Goal: Task Accomplishment & Management: Complete application form

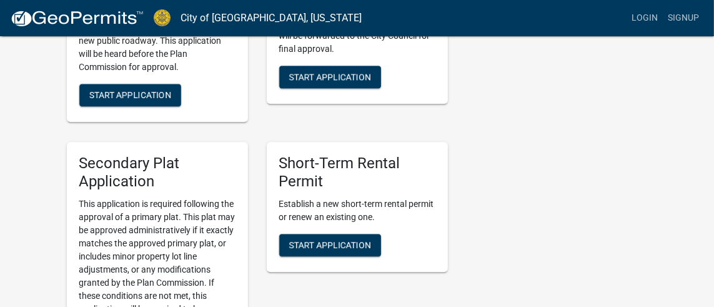
scroll to position [2204, 0]
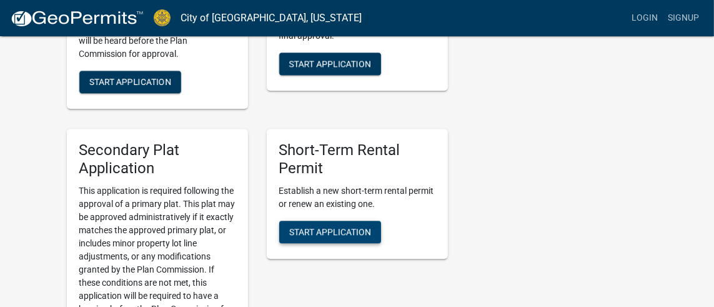
click at [361, 233] on span "Start Application" at bounding box center [330, 232] width 82 height 10
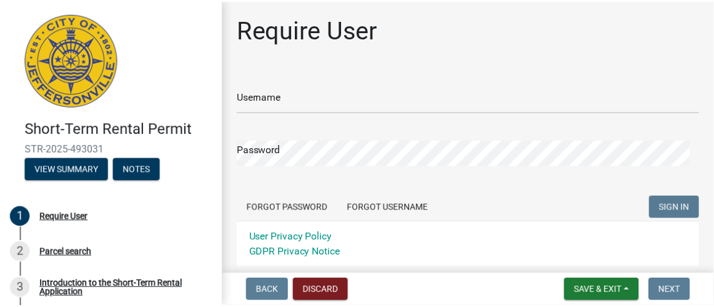
scroll to position [83, 0]
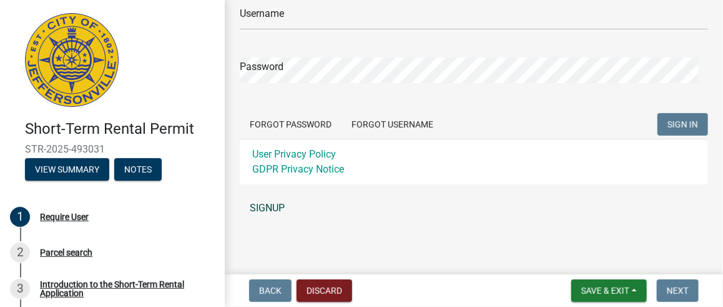
click at [275, 210] on link "SIGNUP" at bounding box center [474, 207] width 468 height 25
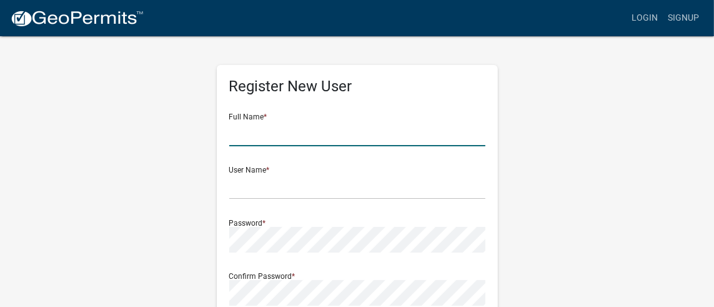
click at [278, 135] on input "text" at bounding box center [357, 134] width 256 height 26
type input "Sandra Reese"
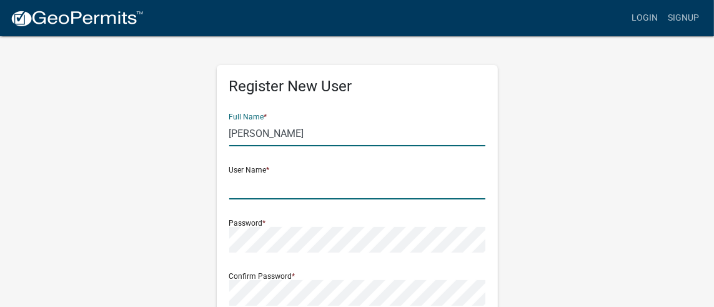
click at [292, 193] on input "text" at bounding box center [357, 187] width 256 height 26
type input "Sandra122"
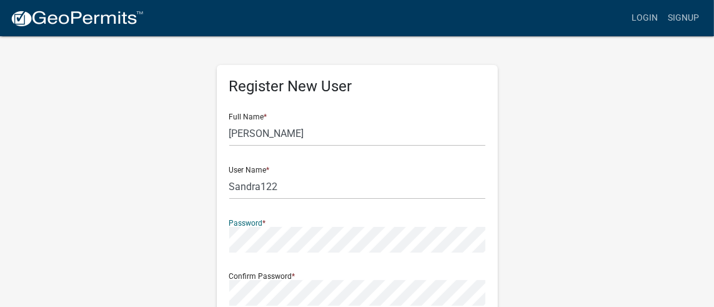
scroll to position [192, 0]
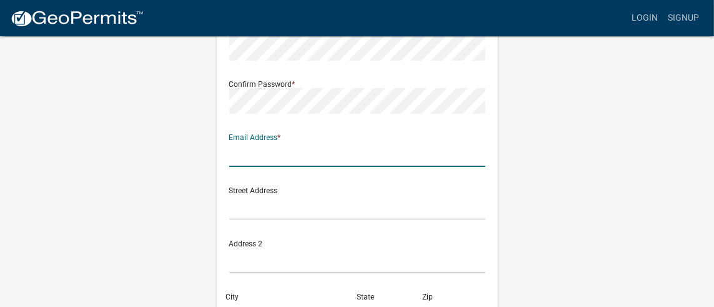
click at [273, 151] on input "text" at bounding box center [357, 154] width 256 height 26
type input "sreese1360@yahoo.com"
type input "230 Duley Court"
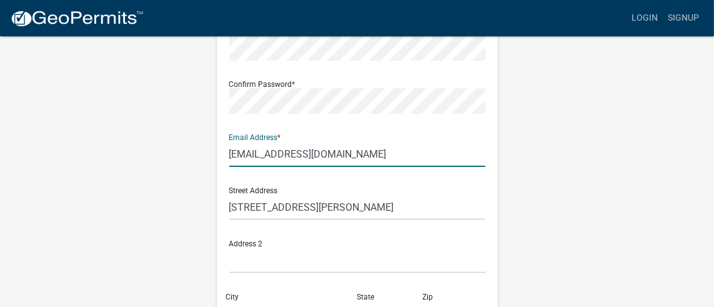
type input "Jeffersonville"
type input "IN"
type input "47130"
type input "4048778410"
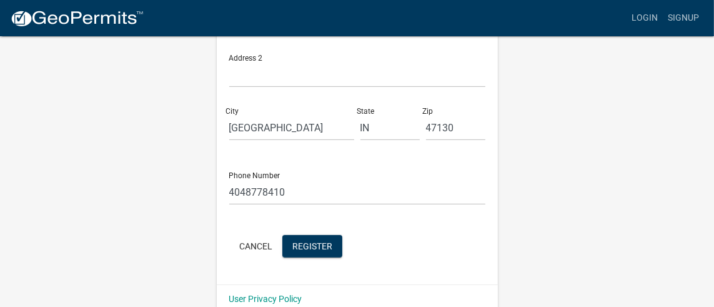
scroll to position [396, 0]
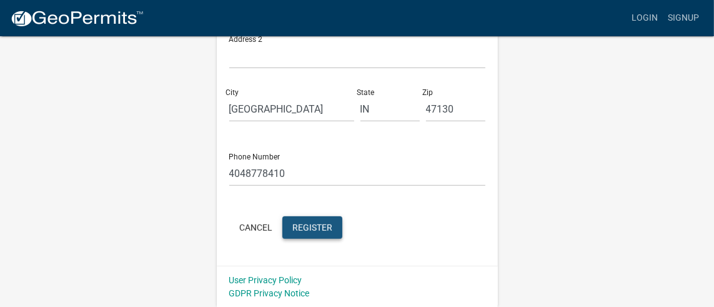
click at [308, 220] on button "Register" at bounding box center [312, 227] width 60 height 22
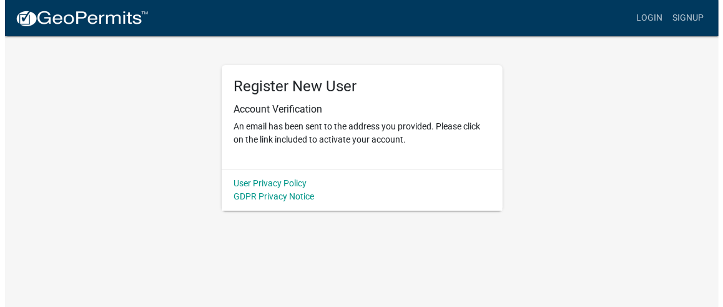
scroll to position [0, 0]
click at [613, 160] on div "Register New User Account Verification An email has been sent to the address yo…" at bounding box center [361, 122] width 599 height 175
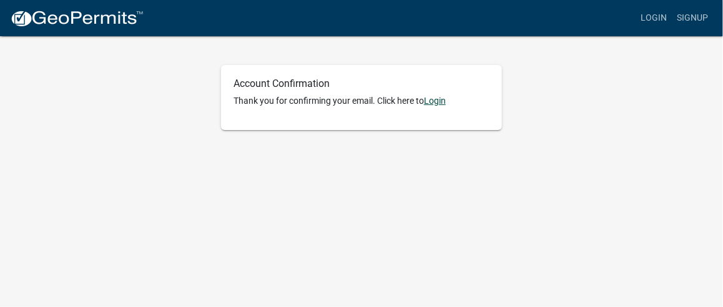
click at [438, 98] on link "Login" at bounding box center [435, 101] width 22 height 10
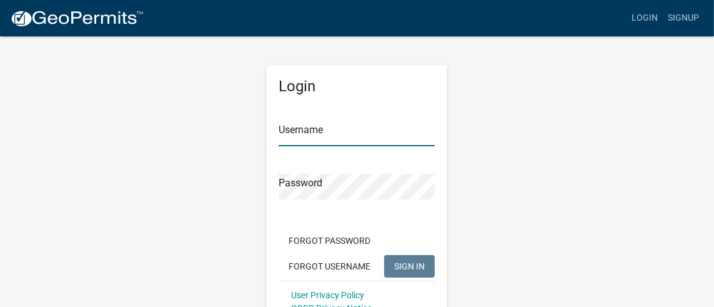
type input "Sandra122"
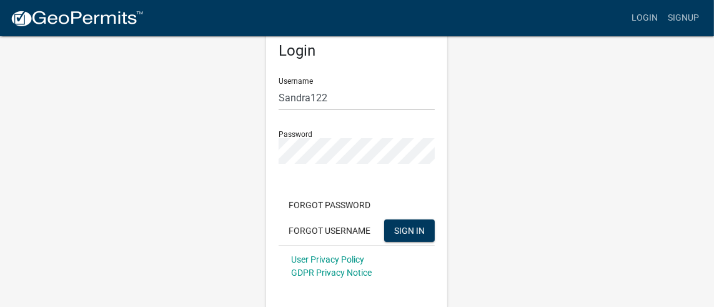
scroll to position [39, 0]
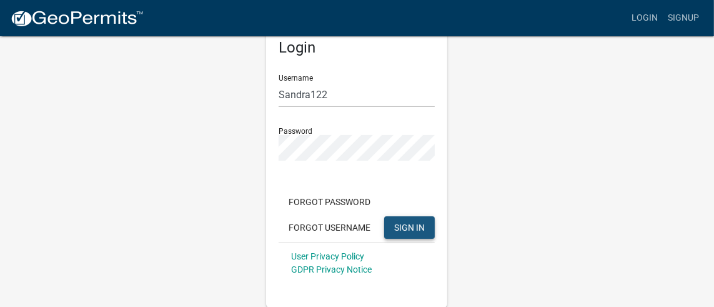
click at [398, 226] on span "SIGN IN" at bounding box center [409, 227] width 31 height 10
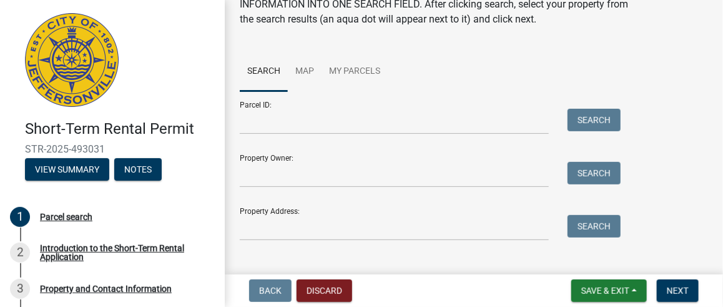
scroll to position [85, 0]
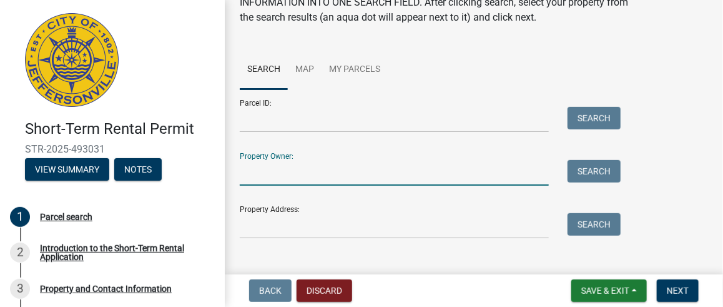
click at [272, 168] on input "Property Owner:" at bounding box center [394, 173] width 309 height 26
type input "[PERSON_NAME]"
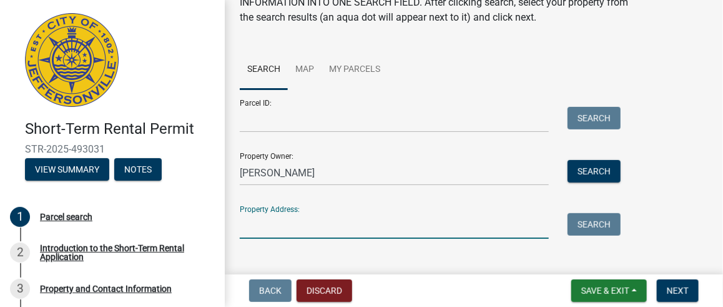
click at [315, 232] on input "Property Address:" at bounding box center [394, 226] width 309 height 26
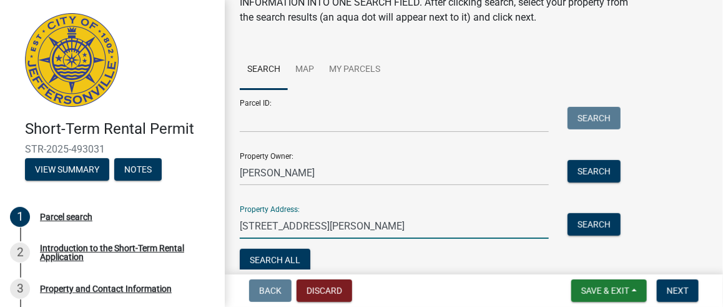
scroll to position [139, 0]
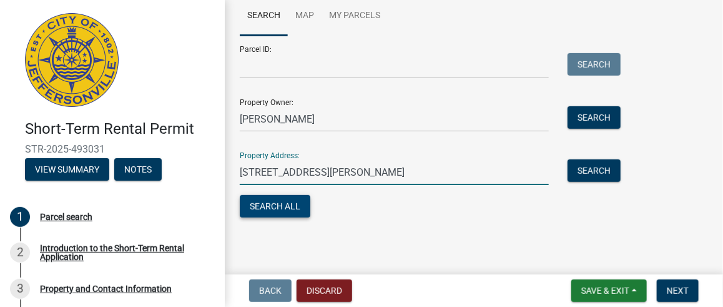
type input "[STREET_ADDRESS][PERSON_NAME]"
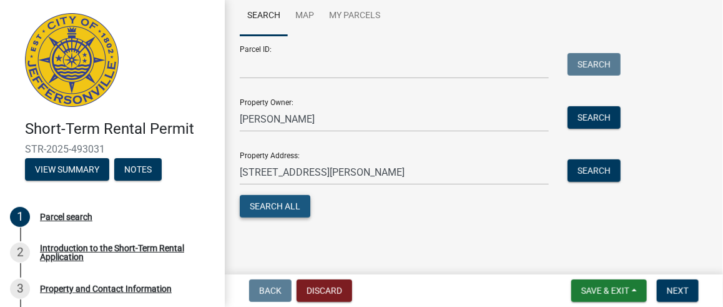
click at [267, 205] on button "Search All" at bounding box center [275, 206] width 71 height 22
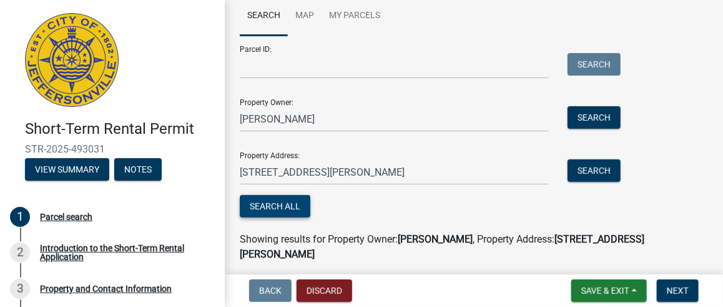
scroll to position [240, 0]
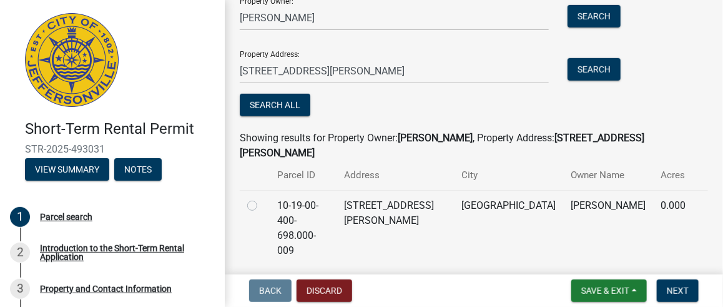
click at [262, 198] on label at bounding box center [262, 198] width 0 height 0
click at [262, 198] on input "radio" at bounding box center [266, 202] width 8 height 8
radio input "true"
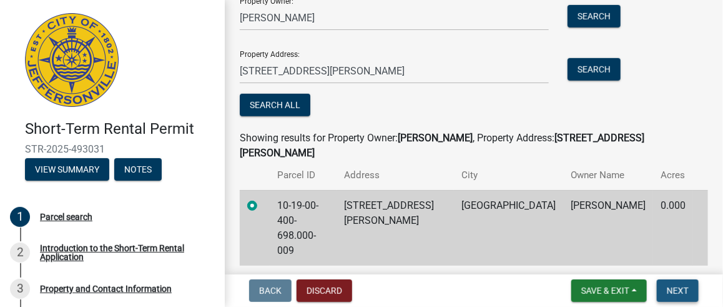
click at [671, 292] on span "Next" at bounding box center [678, 290] width 22 height 10
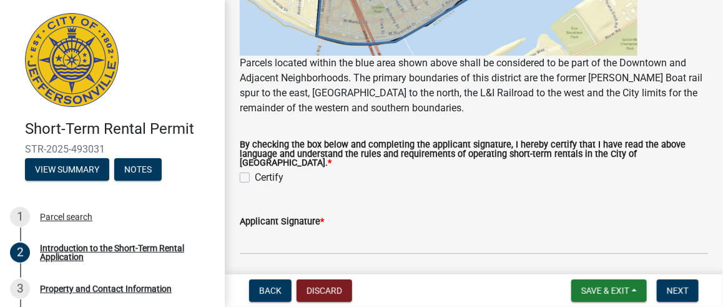
scroll to position [1233, 0]
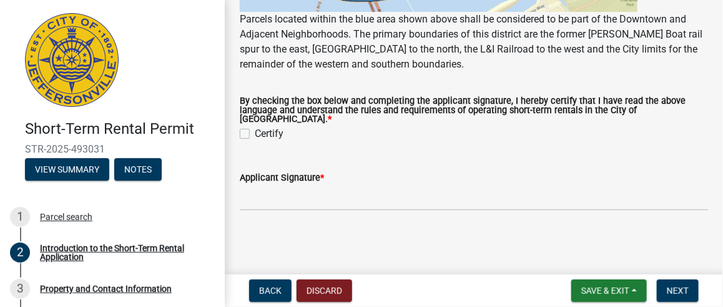
click at [255, 130] on label "Certify" at bounding box center [269, 133] width 29 height 15
click at [255, 130] on input "Certify" at bounding box center [259, 130] width 8 height 8
checkbox input "true"
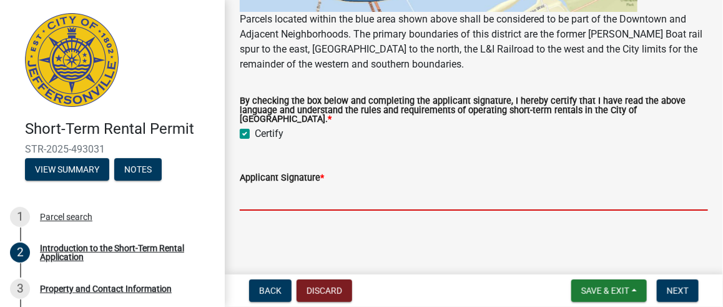
click at [332, 189] on input "Applicant Signature *" at bounding box center [474, 198] width 468 height 26
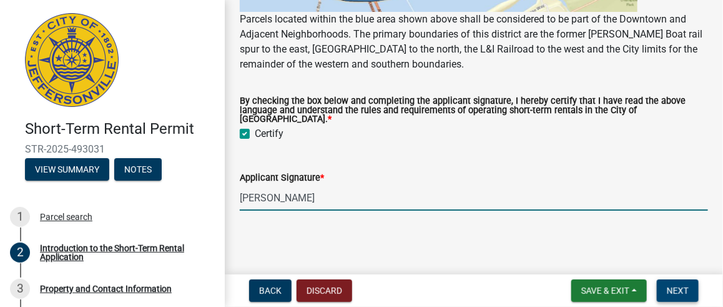
type input "[PERSON_NAME]"
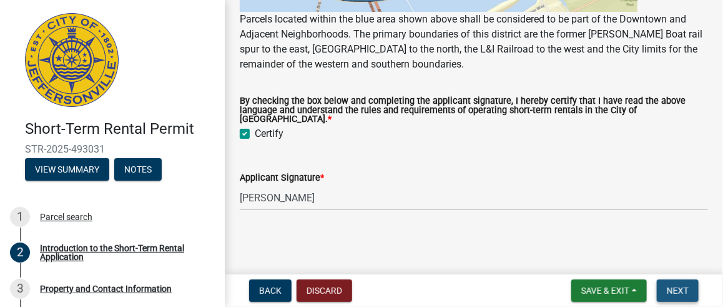
click at [677, 286] on span "Next" at bounding box center [678, 290] width 22 height 10
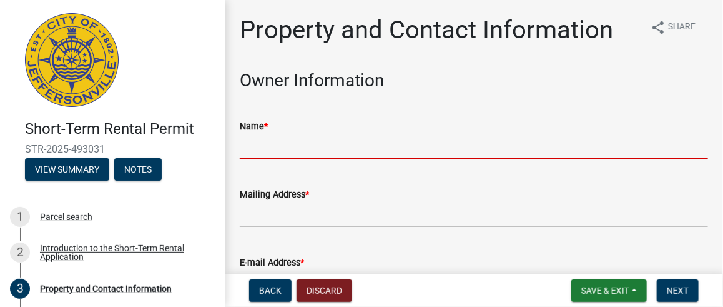
click at [430, 135] on input "Name *" at bounding box center [474, 147] width 468 height 26
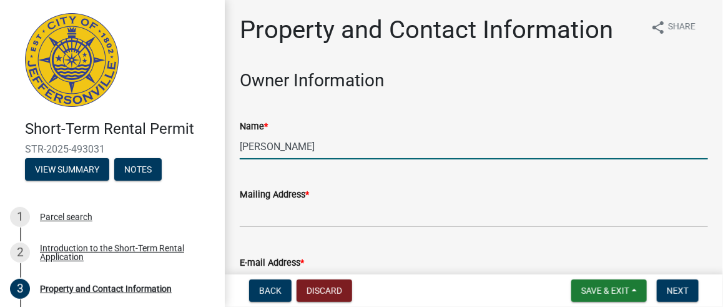
type input "[PERSON_NAME]"
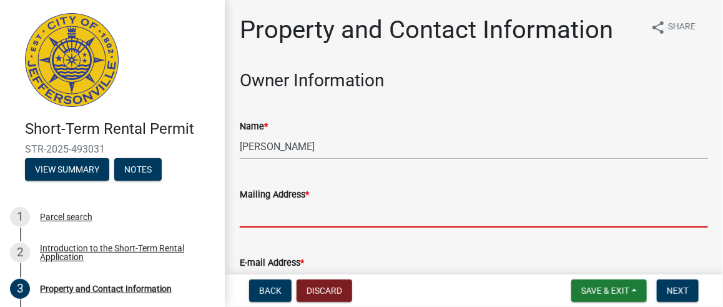
click at [378, 218] on input "Mailing Address *" at bounding box center [474, 215] width 468 height 26
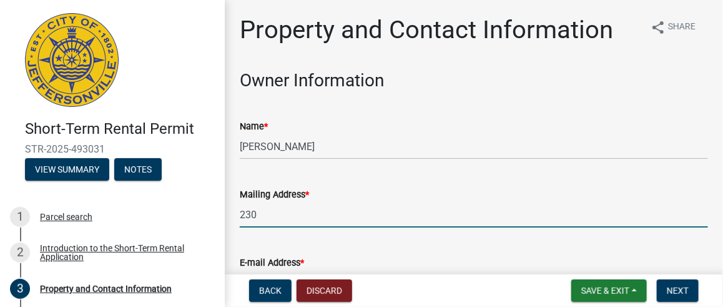
type input "[STREET_ADDRESS][PERSON_NAME]"
type input "[EMAIL_ADDRESS][DOMAIN_NAME]"
type input "4048778410"
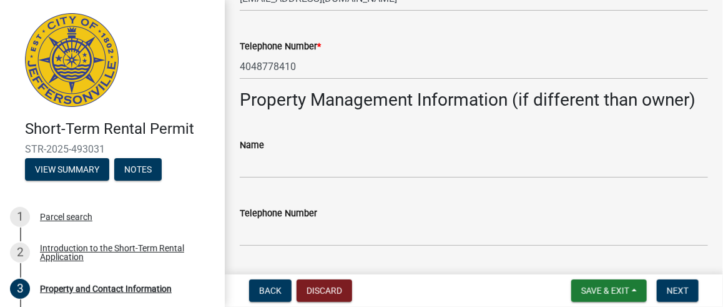
scroll to position [304, 0]
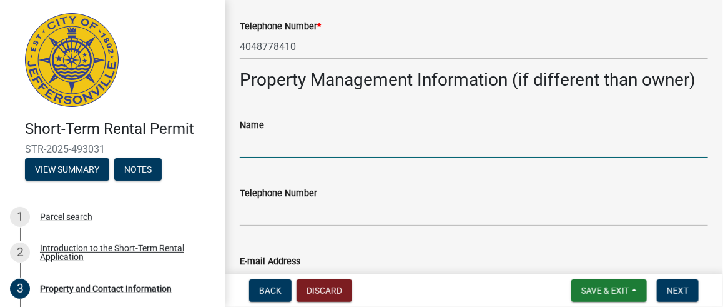
click at [343, 145] on input "Name" at bounding box center [474, 145] width 468 height 26
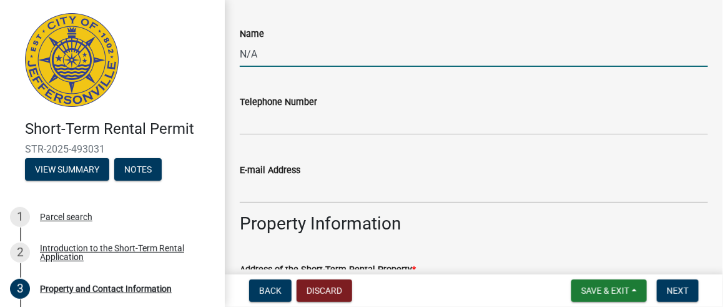
scroll to position [454, 0]
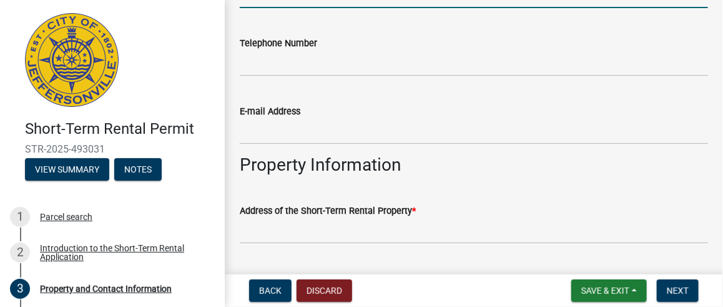
type input "N/A"
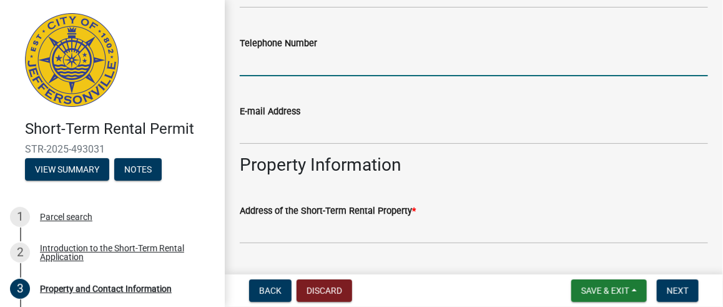
click at [261, 67] on input "Telephone Number" at bounding box center [474, 64] width 468 height 26
type input "N/A"
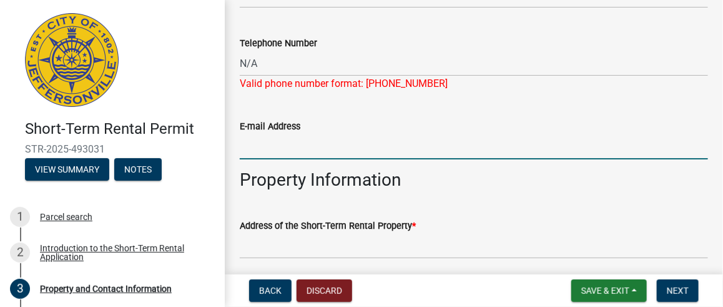
click at [282, 134] on input "E-mail Address" at bounding box center [474, 147] width 468 height 26
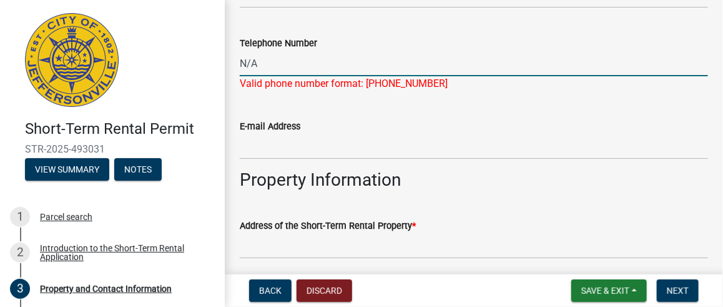
drag, startPoint x: 258, startPoint y: 66, endPoint x: 223, endPoint y: 59, distance: 36.4
click at [223, 59] on div "Short-Term Rental Permit STR-2025-493031 View Summary Notes 1 Parcel search 2 I…" at bounding box center [361, 153] width 723 height 307
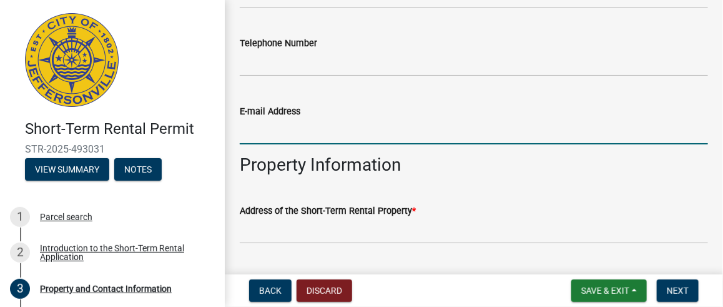
click at [274, 144] on wm-data-entity-input "E-mail Address" at bounding box center [474, 120] width 468 height 68
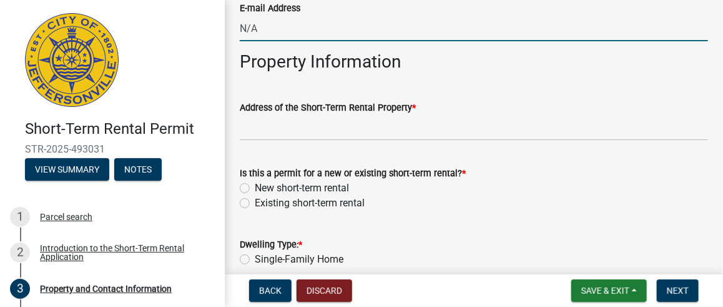
scroll to position [562, 0]
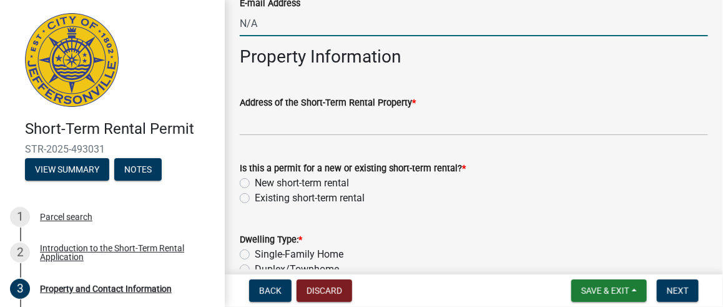
type input "N/A"
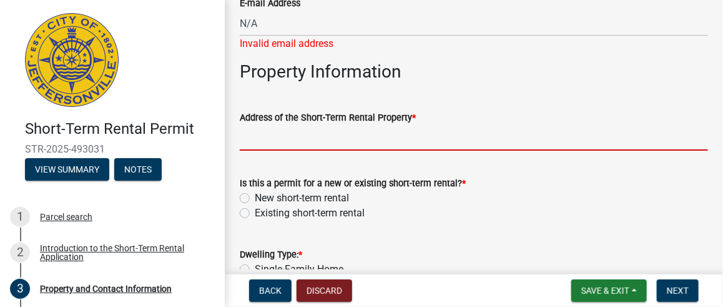
click at [355, 123] on form "Address of the Short-Term Rental Property *" at bounding box center [474, 130] width 468 height 41
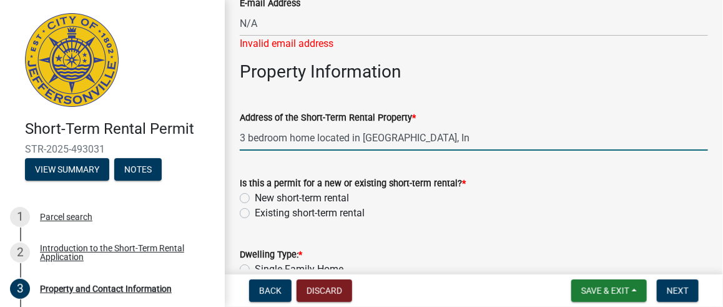
type input "3 bedroom home located in [GEOGRAPHIC_DATA], In"
click at [255, 194] on label "New short-term rental" at bounding box center [302, 197] width 94 height 15
click at [255, 194] on input "New short-term rental" at bounding box center [259, 194] width 8 height 8
radio input "true"
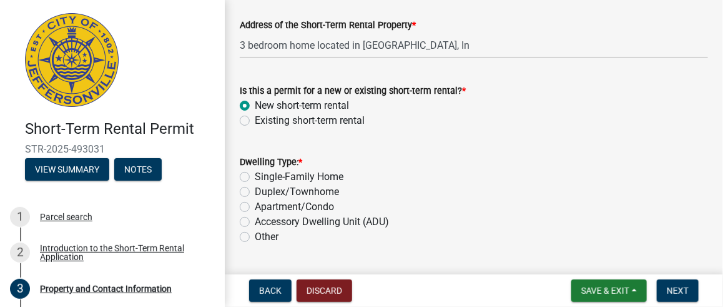
scroll to position [665, 0]
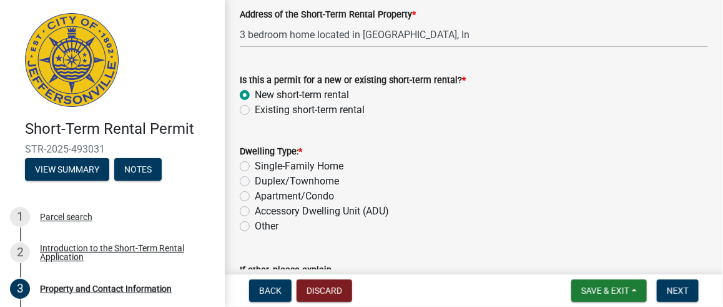
click at [255, 164] on label "Single-Family Home" at bounding box center [299, 166] width 89 height 15
click at [255, 164] on input "Single-Family Home" at bounding box center [259, 163] width 8 height 8
radio input "true"
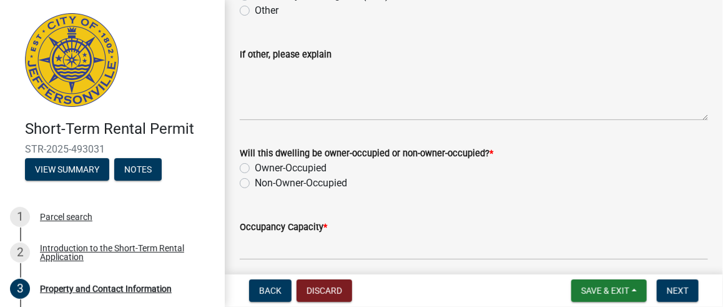
scroll to position [885, 0]
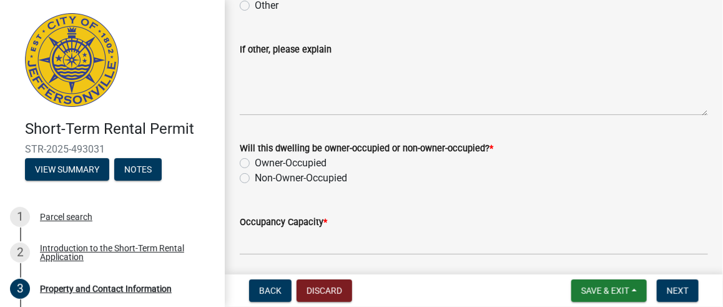
click at [255, 162] on label "Owner-Occupied" at bounding box center [291, 162] width 72 height 15
click at [255, 162] on input "Owner-Occupied" at bounding box center [259, 159] width 8 height 8
radio input "true"
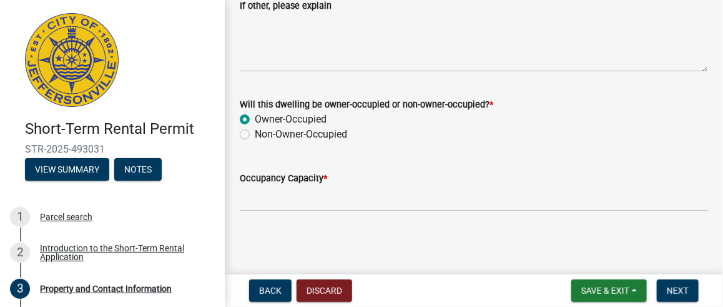
drag, startPoint x: 300, startPoint y: 175, endPoint x: 308, endPoint y: 173, distance: 8.5
click at [303, 175] on label "Occupancy Capacity *" at bounding box center [283, 178] width 87 height 9
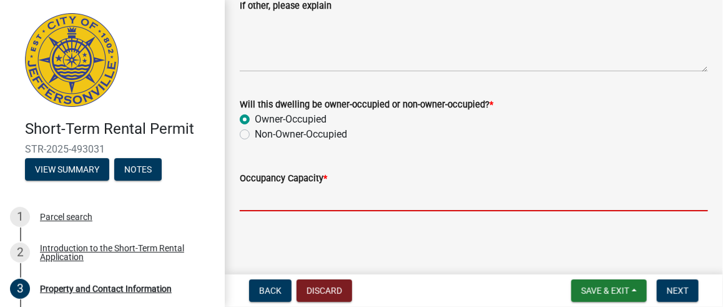
click at [303, 185] on input "Occupancy Capacity *" at bounding box center [474, 198] width 468 height 26
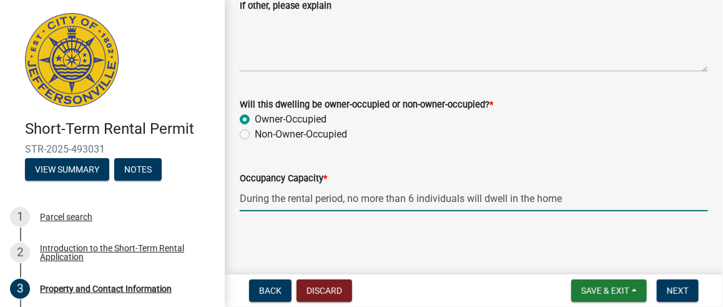
click at [343, 200] on input "During the rental period, no more than 6 individuals will dwell in the home" at bounding box center [474, 198] width 468 height 26
type input "During the rental period which will be for a 7-day period, no more than 6 indiv…"
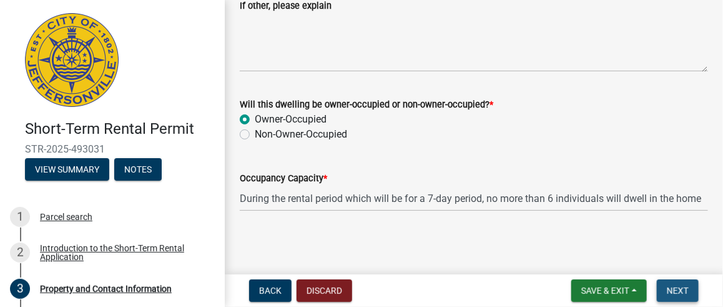
click at [671, 285] on span "Next" at bounding box center [678, 290] width 22 height 10
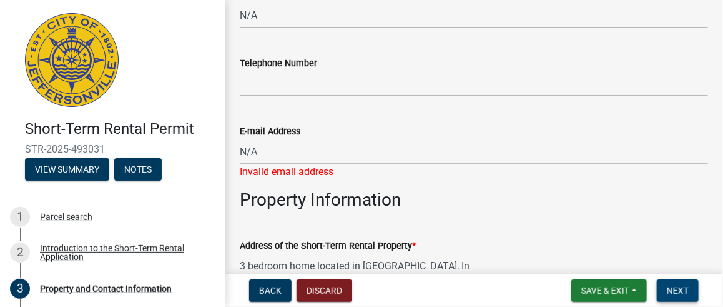
scroll to position [378, 0]
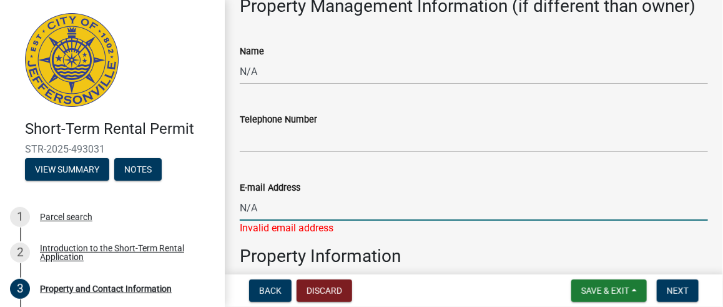
drag, startPoint x: 260, startPoint y: 210, endPoint x: 221, endPoint y: 208, distance: 38.8
click at [221, 208] on div "Short-Term Rental Permit STR-2025-493031 View Summary Notes 1 Parcel search 2 I…" at bounding box center [361, 153] width 723 height 307
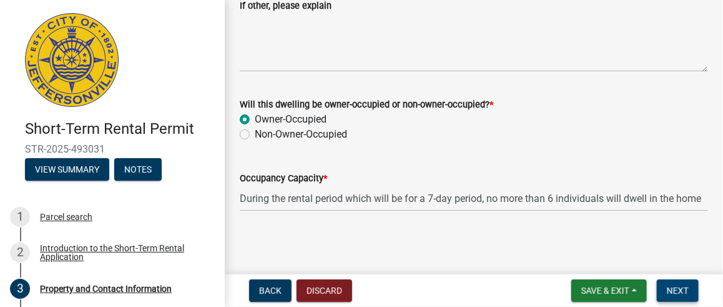
scroll to position [914, 0]
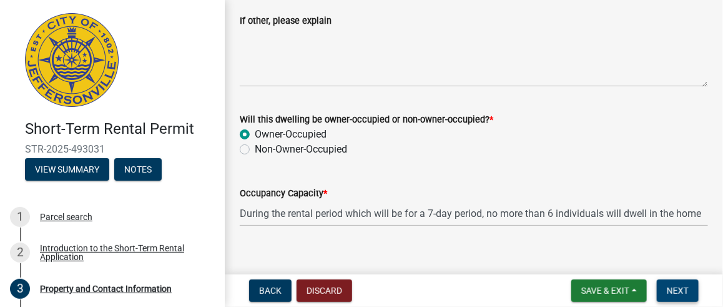
click at [672, 287] on span "Next" at bounding box center [678, 290] width 22 height 10
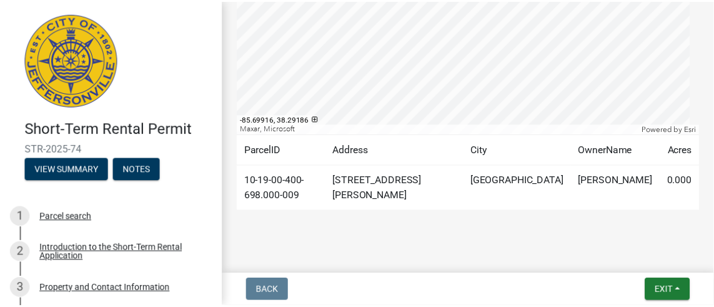
scroll to position [367, 0]
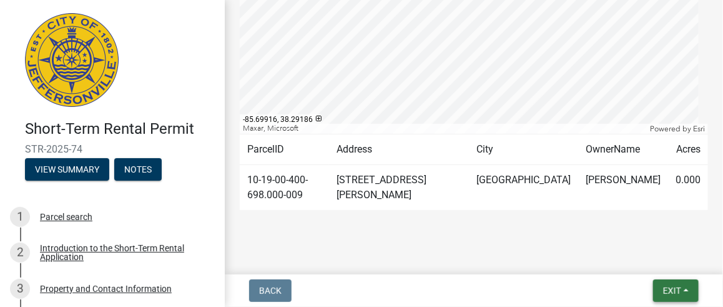
click at [674, 292] on span "Exit" at bounding box center [672, 290] width 18 height 10
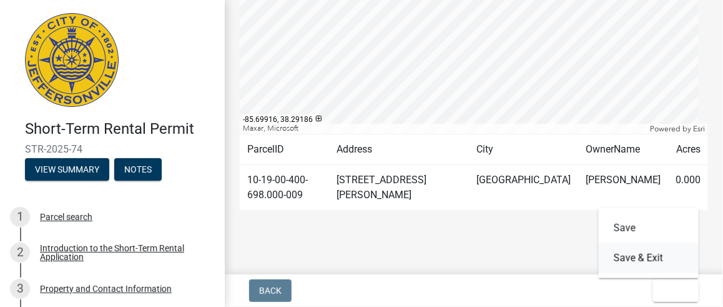
click at [632, 257] on button "Save & Exit" at bounding box center [649, 258] width 100 height 30
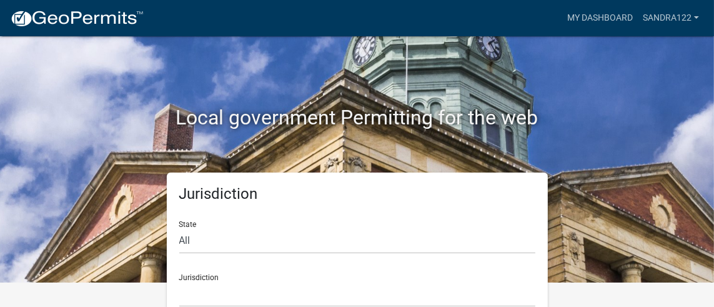
scroll to position [48, 0]
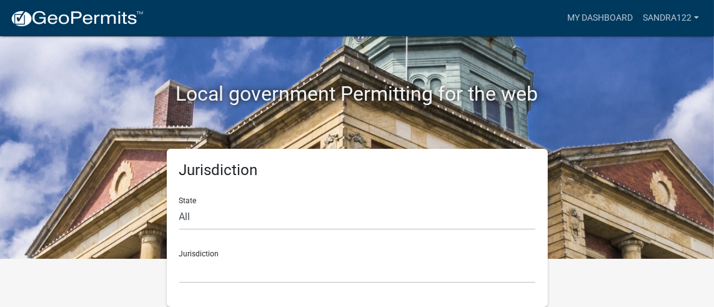
click at [605, 144] on div "Local government Permitting for the web" at bounding box center [356, 68] width 599 height 160
click at [611, 17] on link "My Dashboard" at bounding box center [600, 18] width 76 height 24
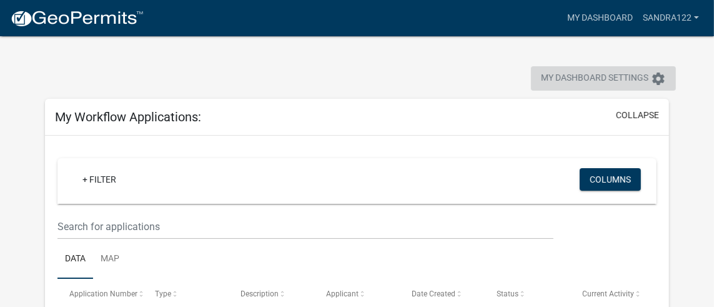
click at [617, 77] on span "My Dashboard Settings" at bounding box center [594, 78] width 107 height 15
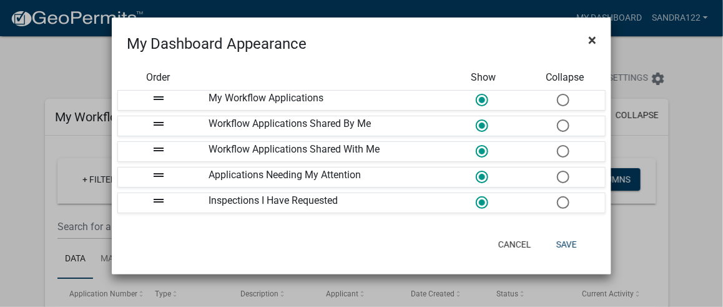
click at [593, 38] on span "×" at bounding box center [592, 39] width 8 height 17
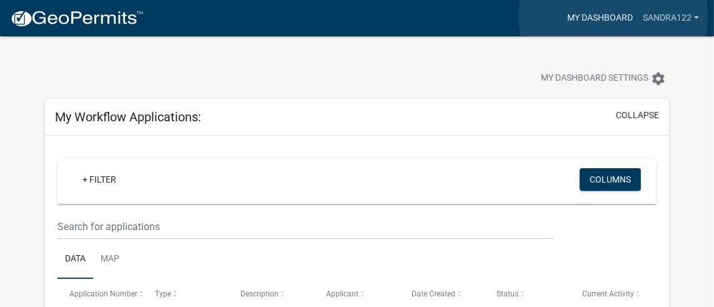
click at [613, 17] on link "My Dashboard" at bounding box center [600, 18] width 76 height 24
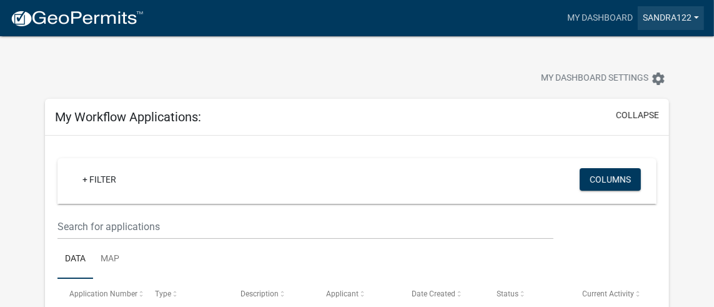
click at [654, 13] on link "Sandra122" at bounding box center [670, 18] width 66 height 24
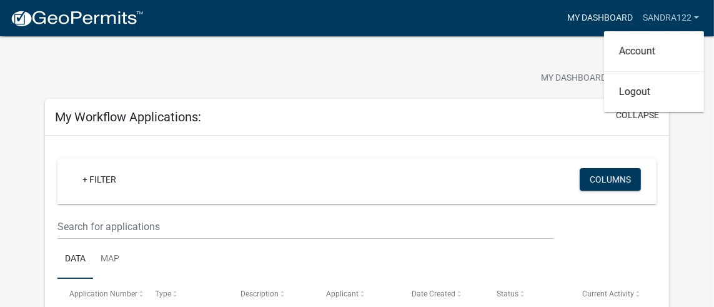
click at [601, 21] on link "My Dashboard" at bounding box center [600, 18] width 76 height 24
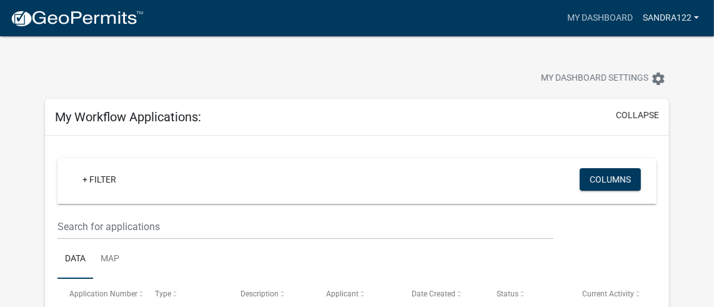
click at [652, 14] on link "Sandra122" at bounding box center [670, 18] width 66 height 24
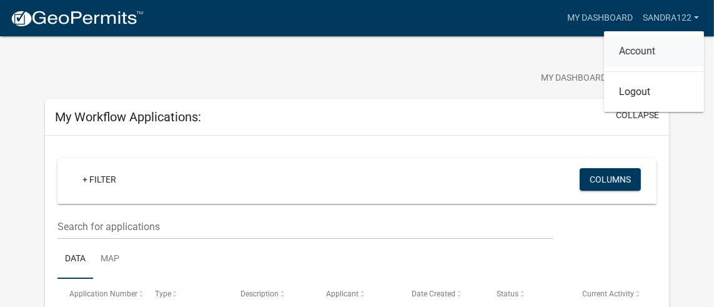
click at [644, 49] on link "Account" at bounding box center [654, 51] width 100 height 30
